Goal: Task Accomplishment & Management: Manage account settings

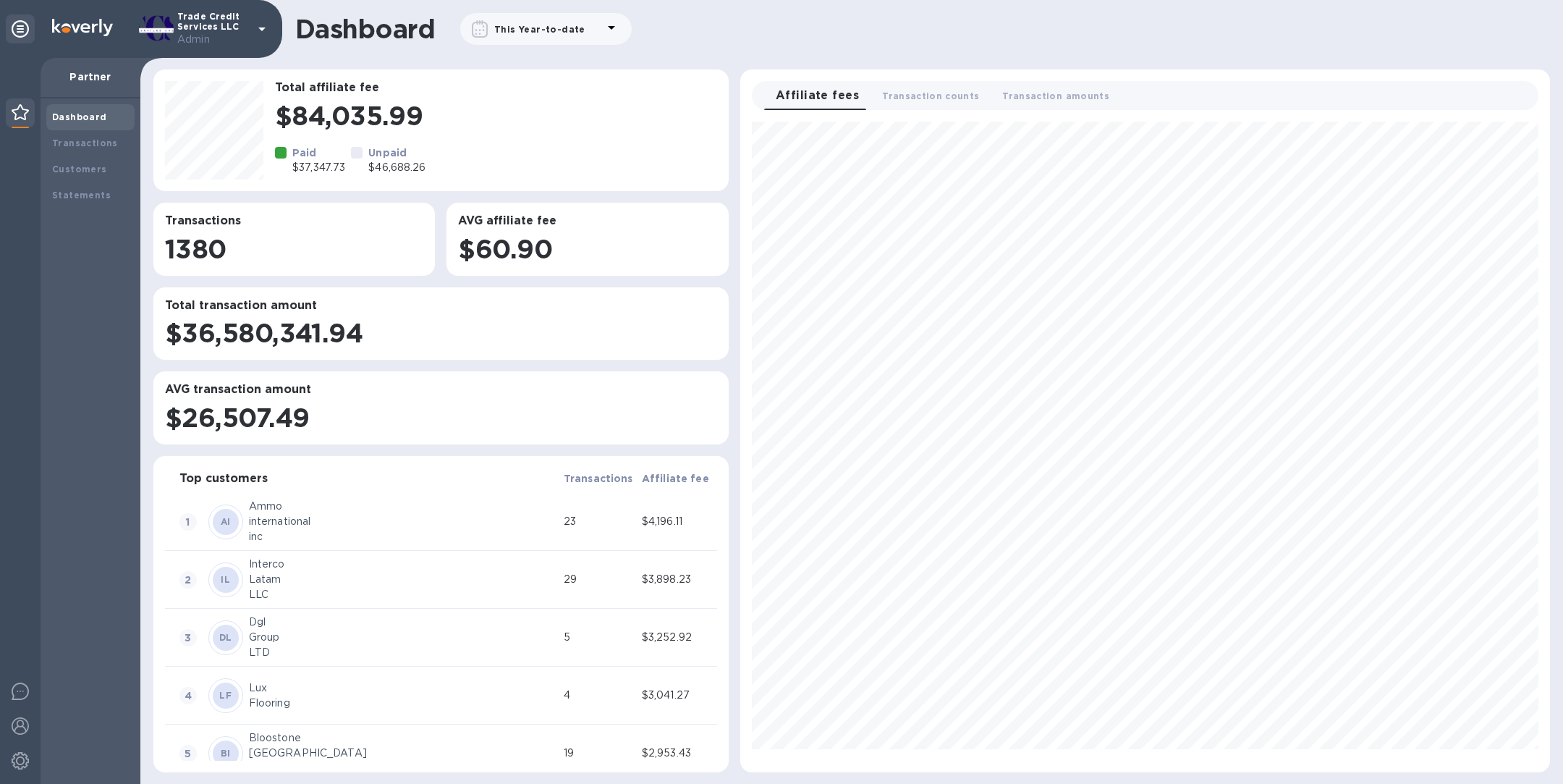
scroll to position [639, 798]
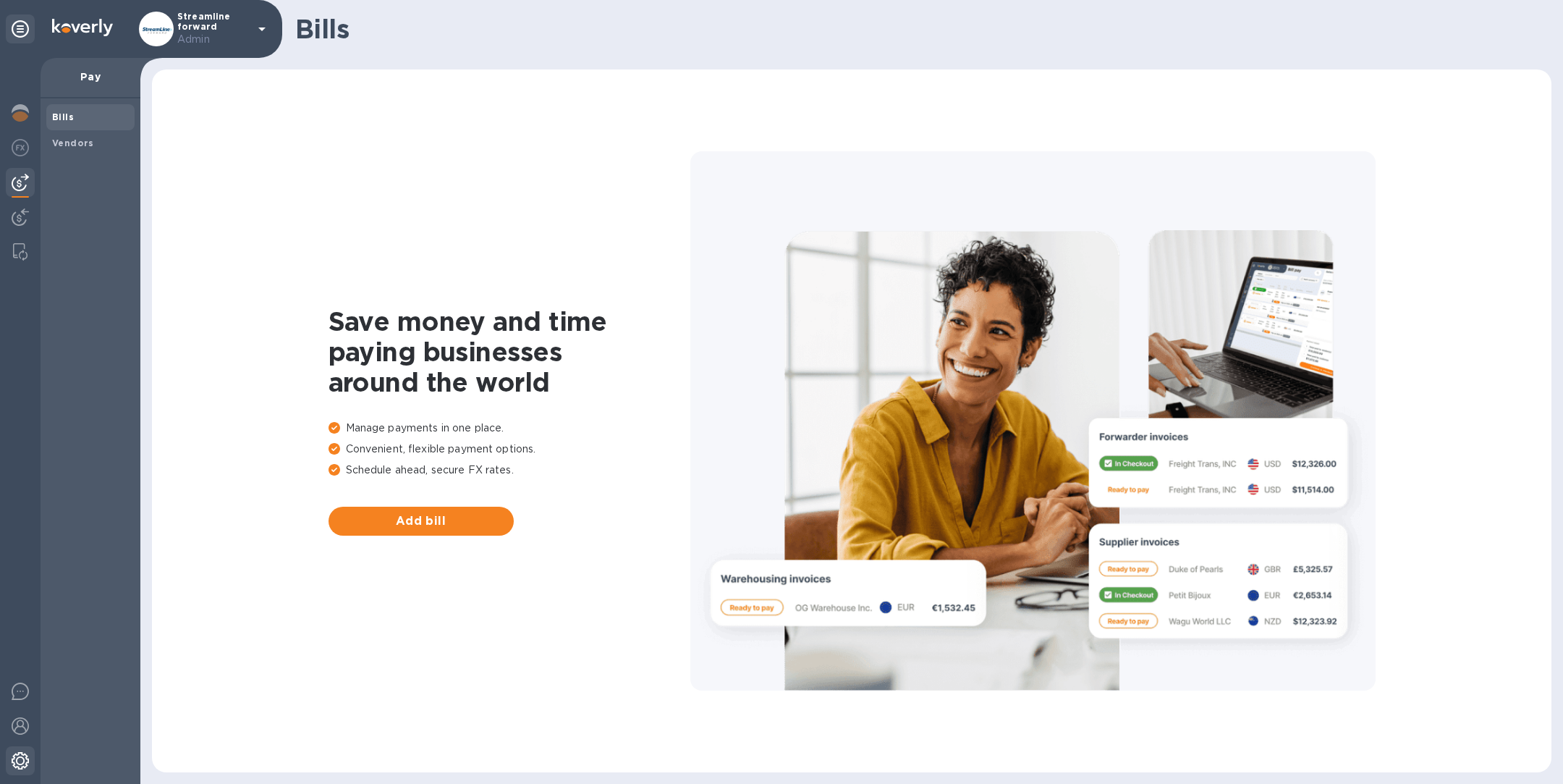
click at [30, 768] on div at bounding box center [19, 762] width 29 height 32
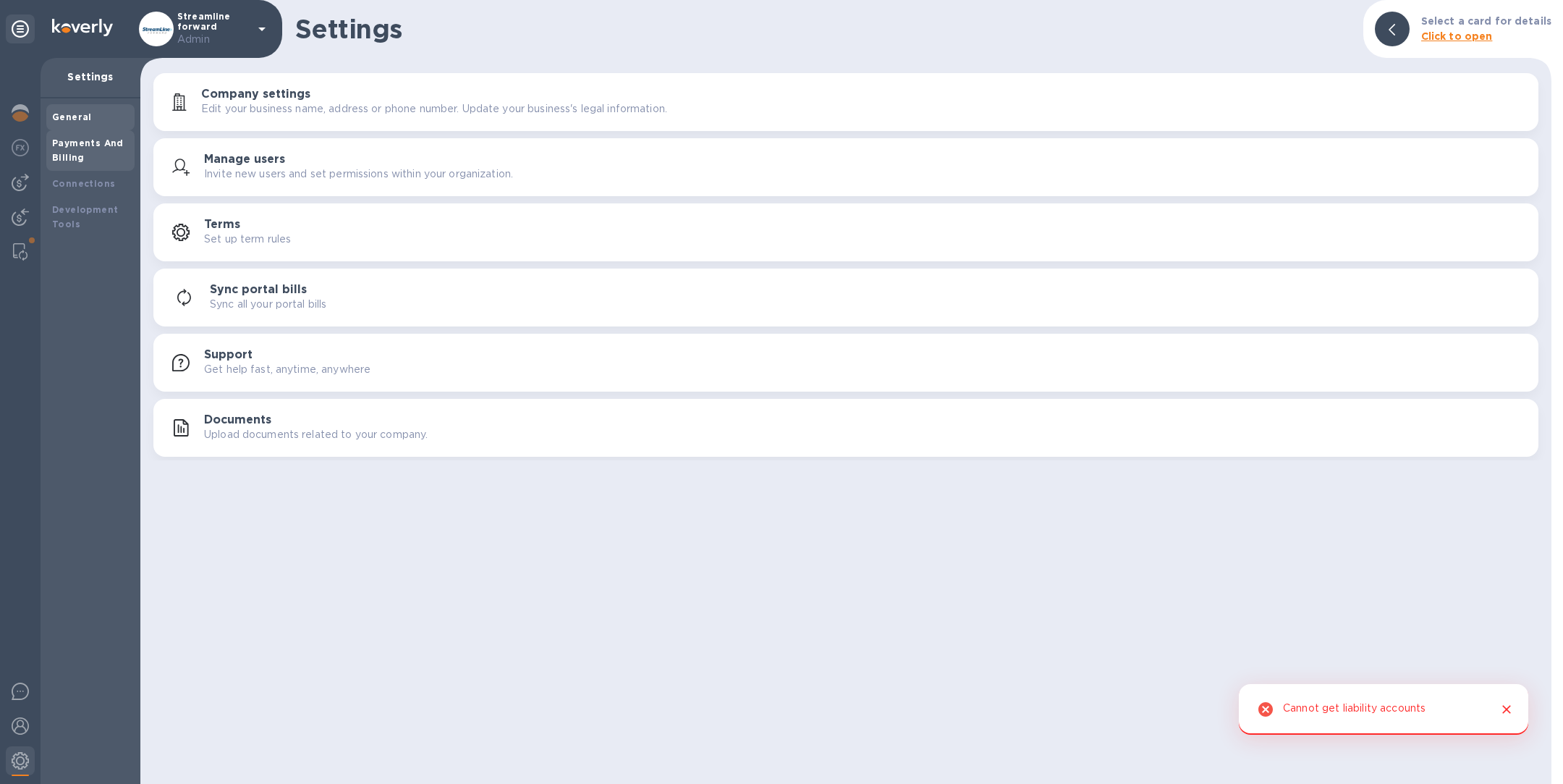
click at [98, 160] on div "Payments And Billing" at bounding box center [90, 150] width 77 height 29
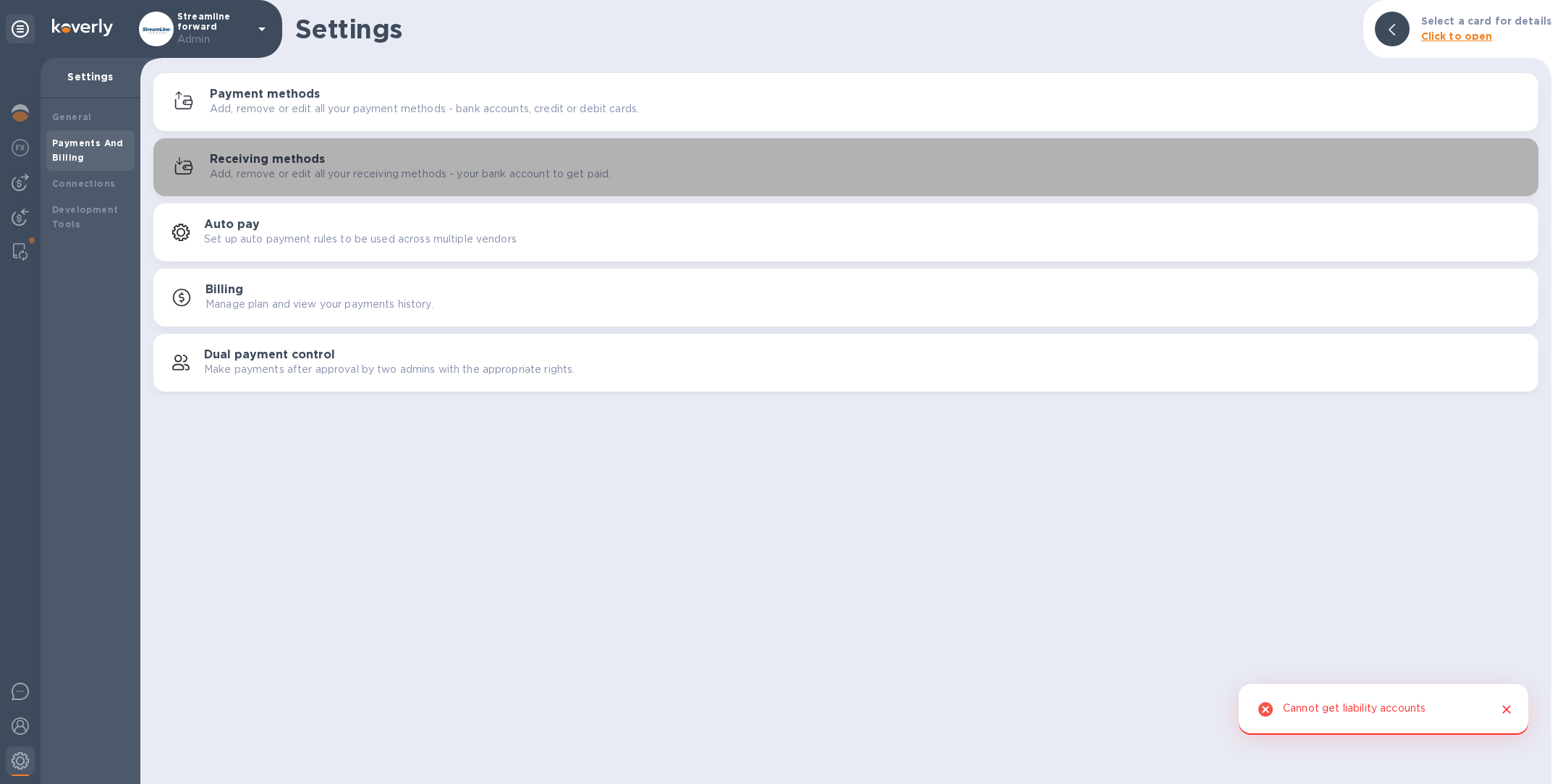
click at [335, 171] on p "Add, remove or edit all your receiving methods - your bank account to get paid." at bounding box center [410, 174] width 401 height 15
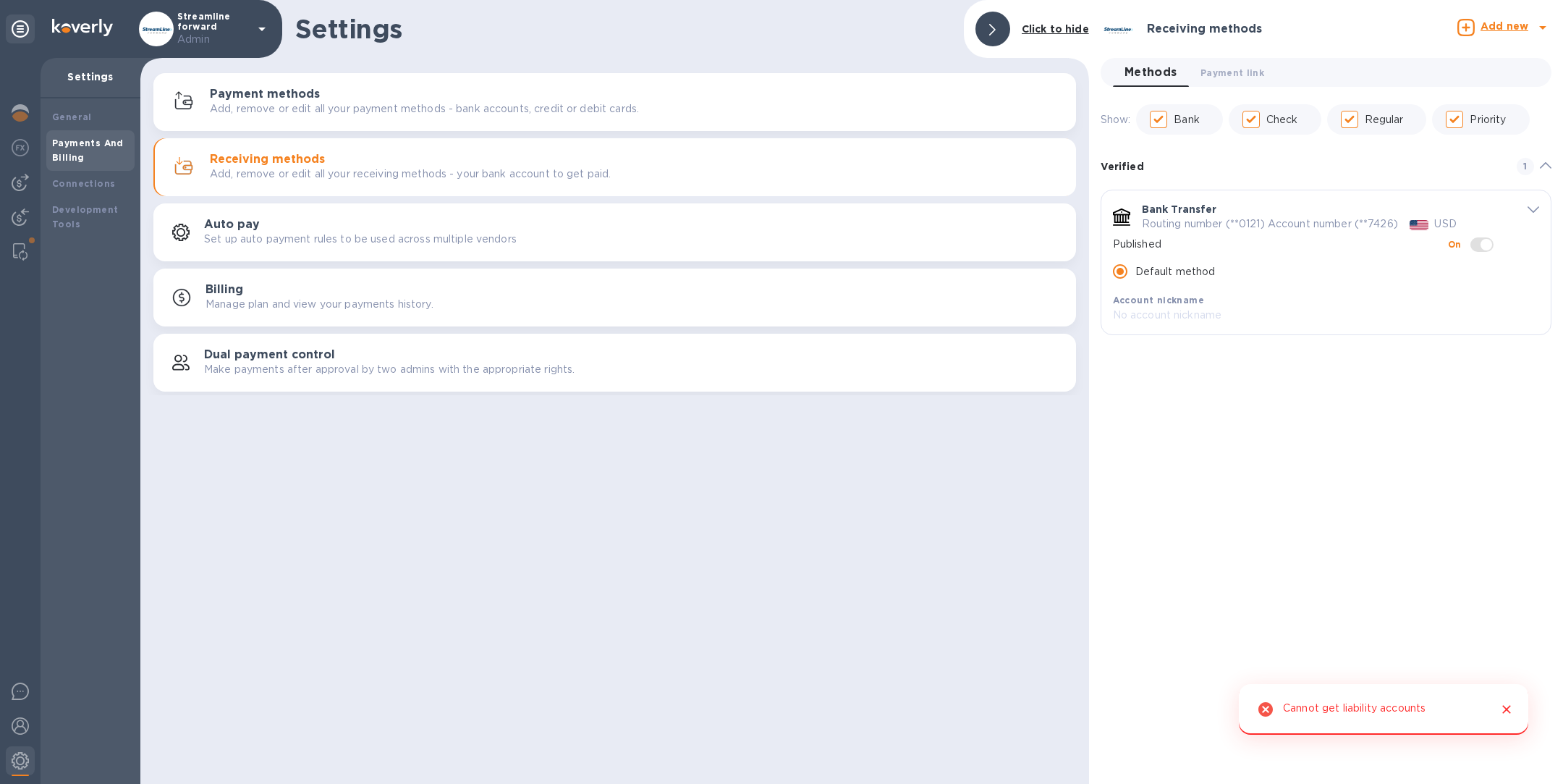
click at [1532, 209] on icon "default-method" at bounding box center [1533, 209] width 11 height 6
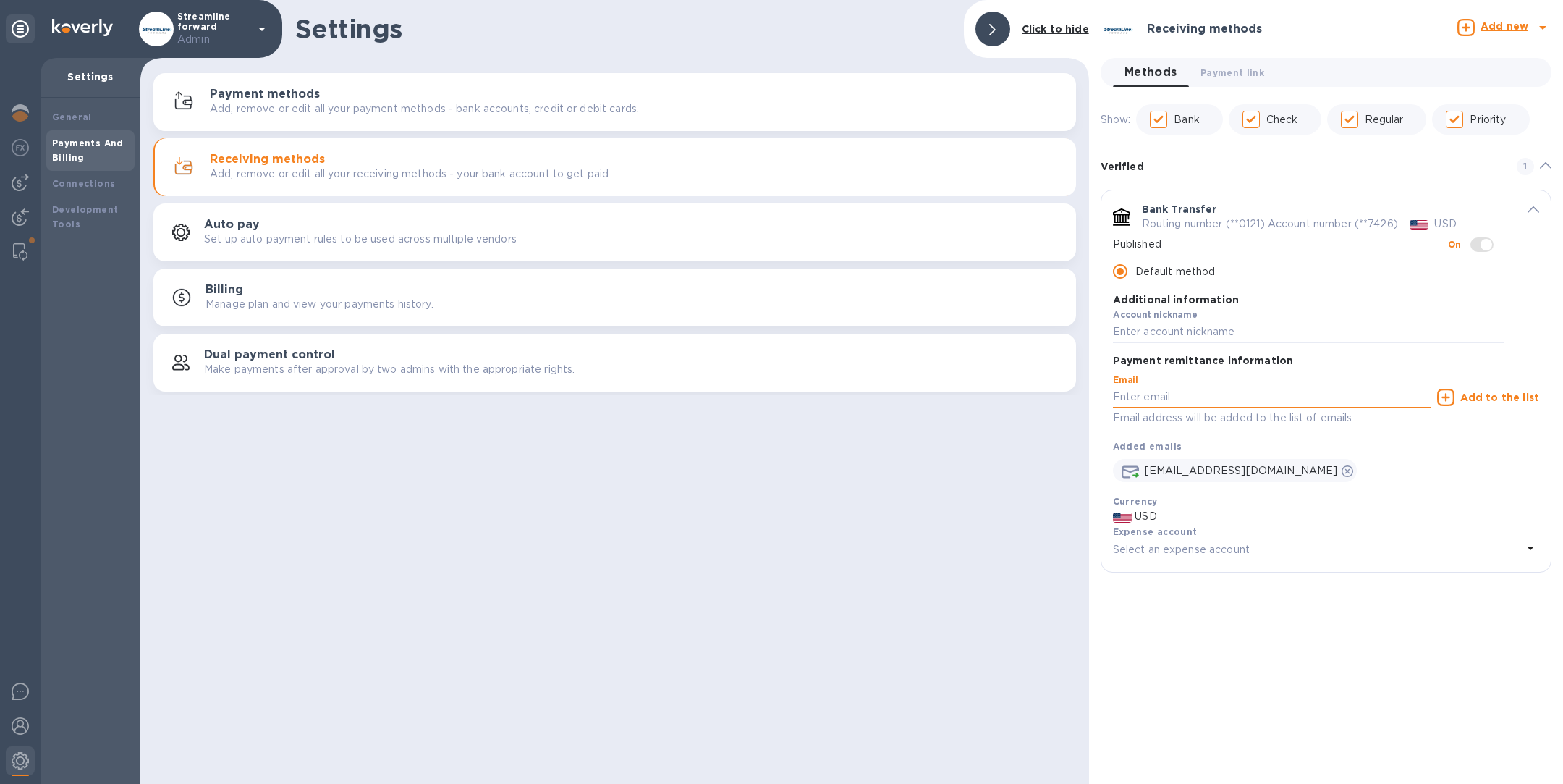
click at [1159, 396] on input "default-method" at bounding box center [1273, 397] width 319 height 21
paste input "[EMAIL_ADDRESS][DOMAIN_NAME]"
type input "[EMAIL_ADDRESS][DOMAIN_NAME]"
click at [1466, 399] on u "Add to the list" at bounding box center [1499, 397] width 79 height 11
